Goal: Information Seeking & Learning: Compare options

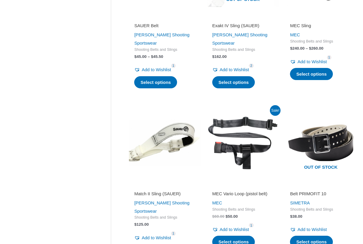
scroll to position [207, 0]
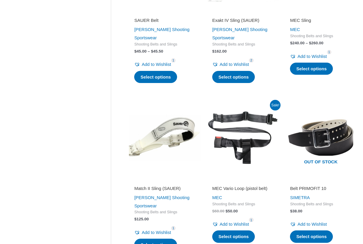
click at [173, 123] on img at bounding box center [165, 138] width 72 height 72
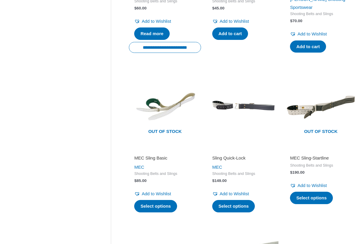
scroll to position [591, 0]
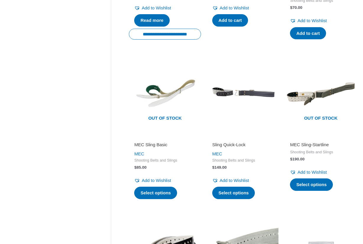
click at [246, 83] on img at bounding box center [243, 94] width 72 height 72
click at [175, 79] on img at bounding box center [165, 94] width 72 height 72
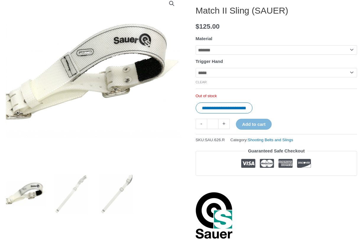
scroll to position [118, 0]
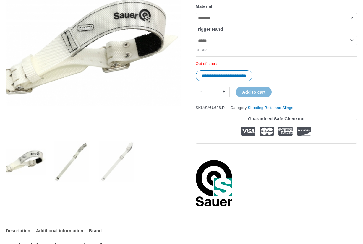
click at [78, 155] on img at bounding box center [71, 162] width 40 height 40
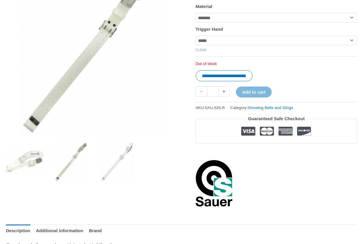
scroll to position [89, 0]
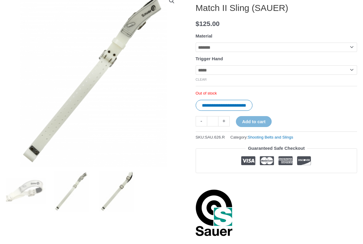
click at [121, 185] on img at bounding box center [116, 191] width 40 height 40
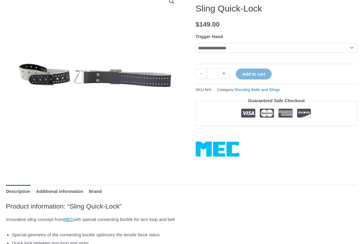
scroll to position [89, 0]
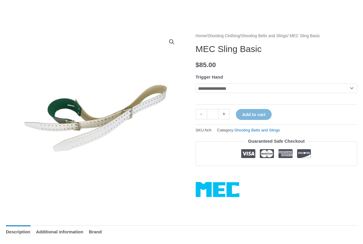
scroll to position [30, 0]
